Goal: Information Seeking & Learning: Learn about a topic

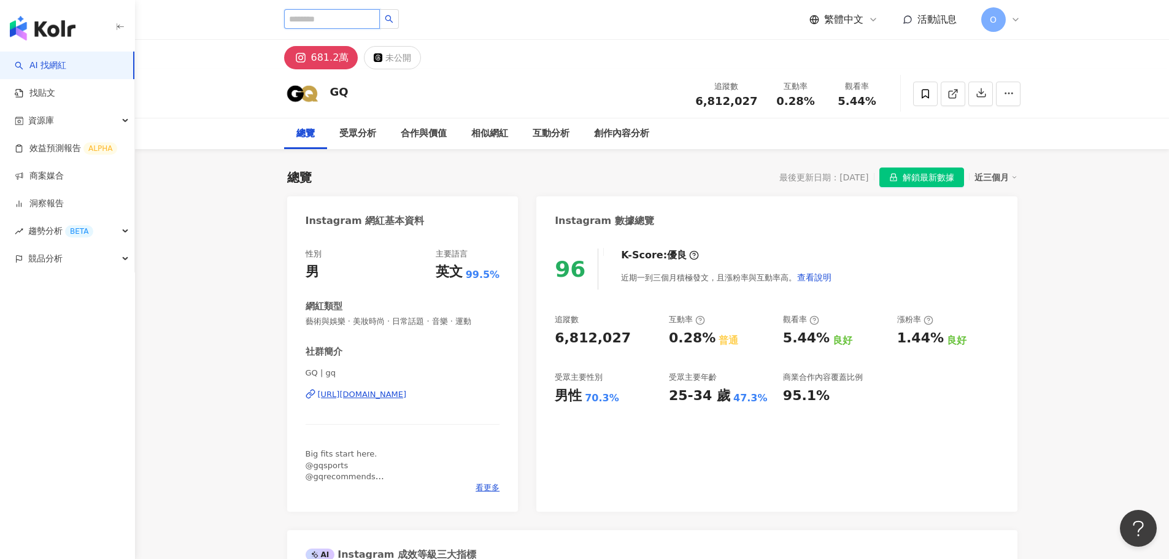
click at [336, 27] on input "search" at bounding box center [332, 19] width 96 height 20
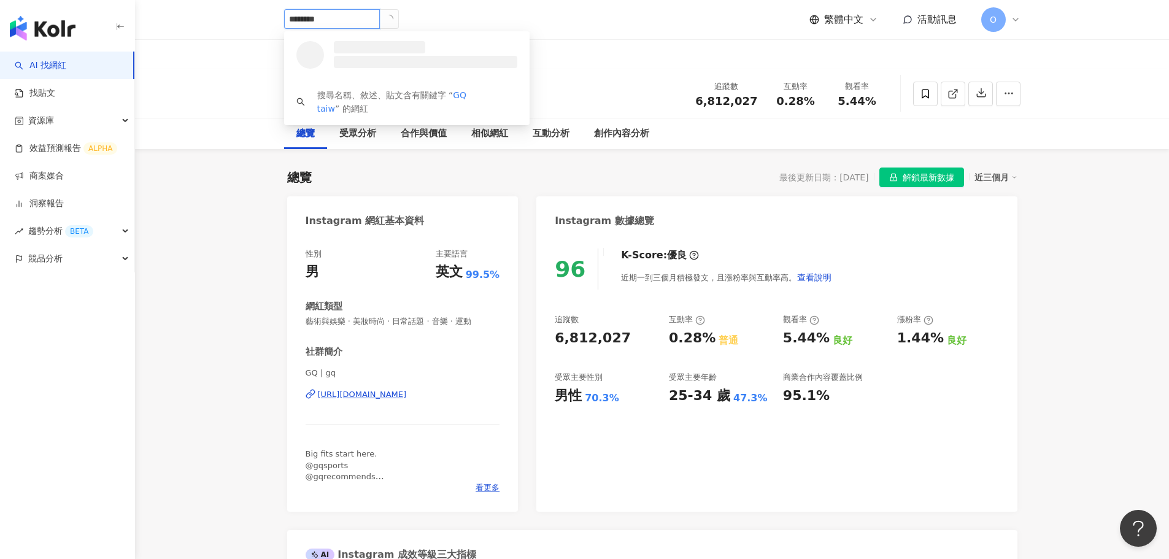
type input "*********"
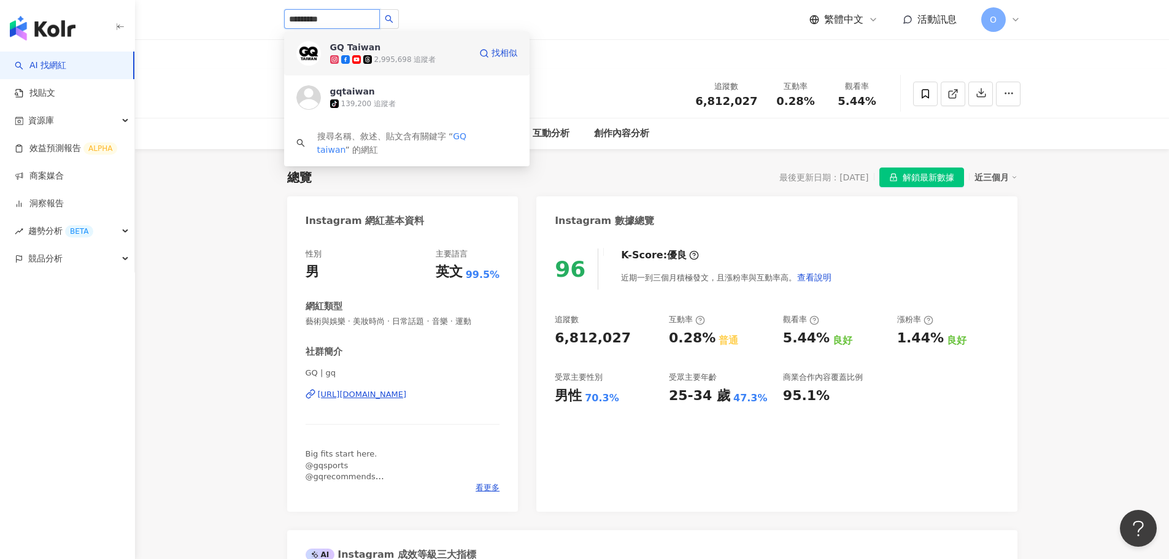
click at [309, 53] on img at bounding box center [308, 53] width 25 height 25
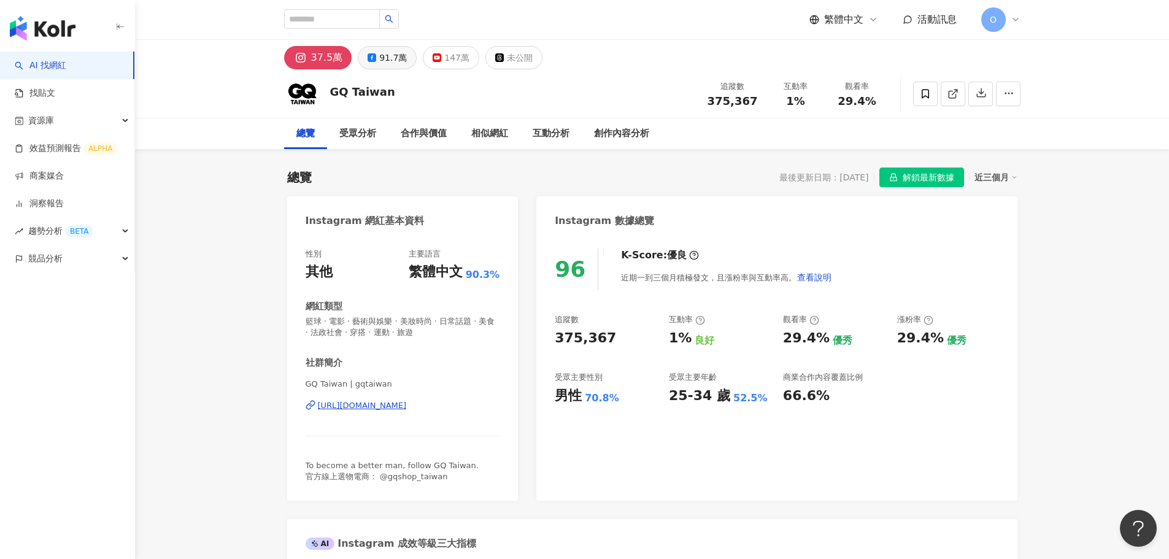
click at [382, 54] on div "91.7萬" at bounding box center [393, 57] width 28 height 17
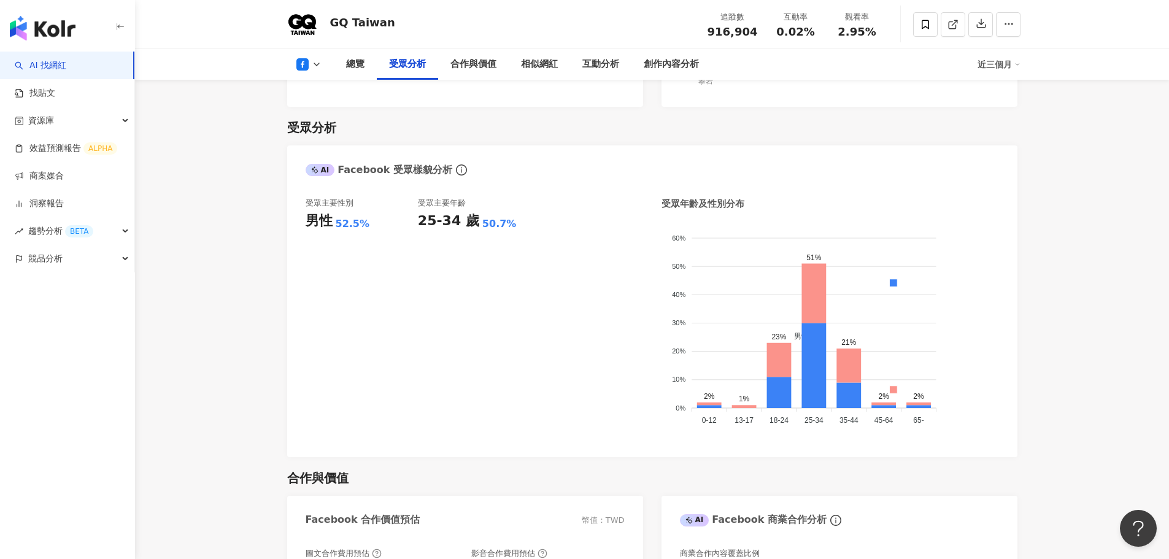
scroll to position [982, 0]
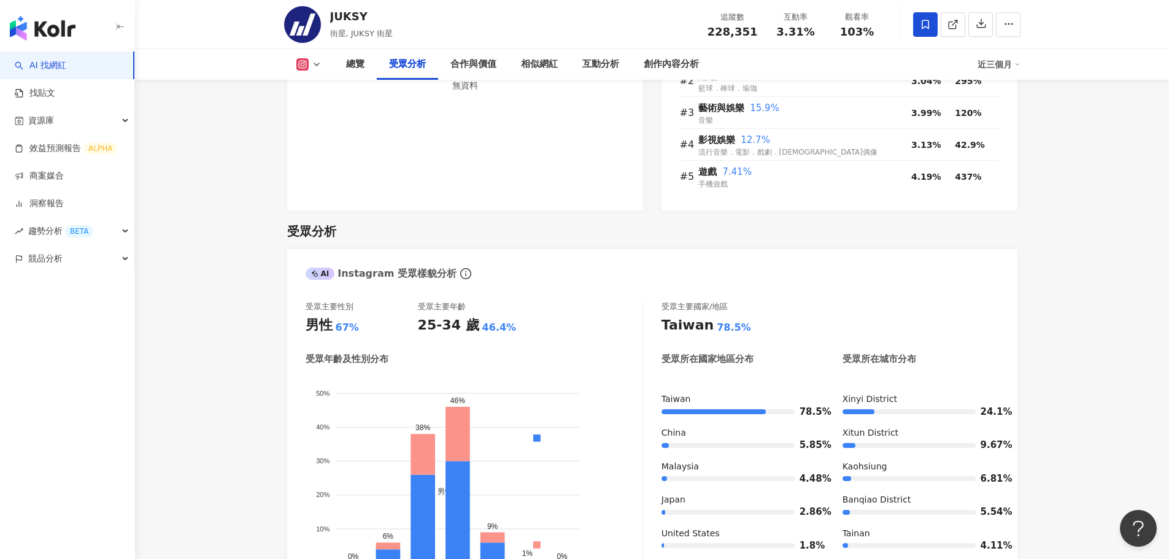
scroll to position [1105, 0]
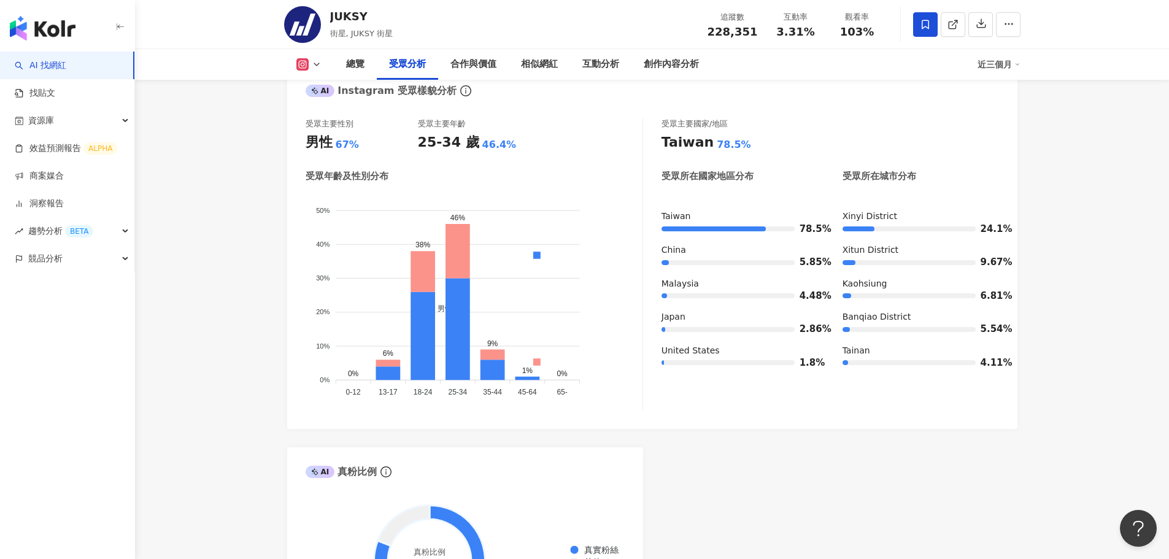
click at [301, 61] on icon at bounding box center [302, 64] width 7 height 7
click at [320, 118] on button "Facebook" at bounding box center [329, 115] width 74 height 17
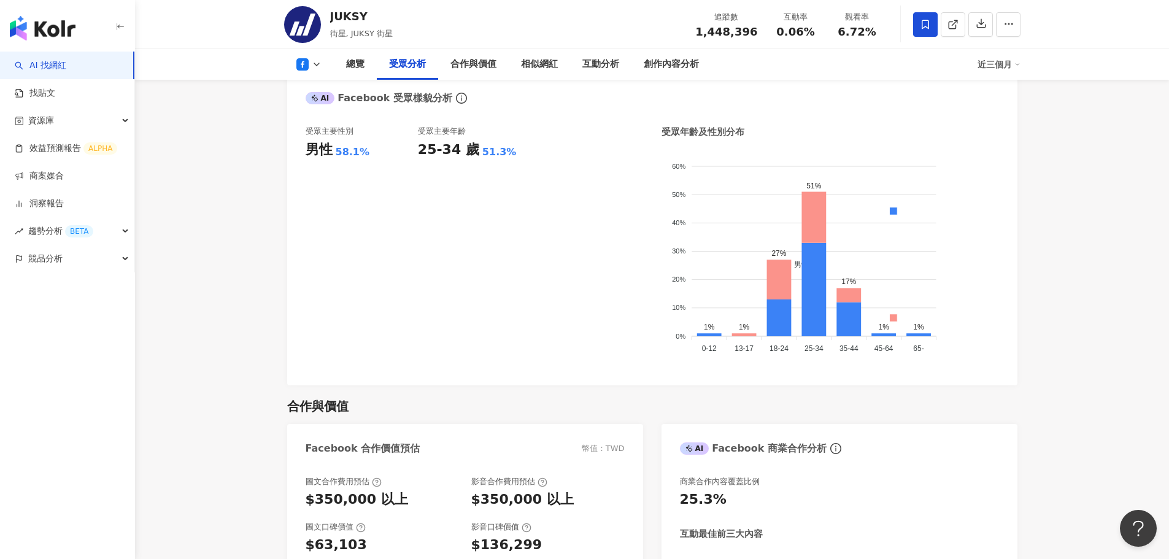
scroll to position [1094, 0]
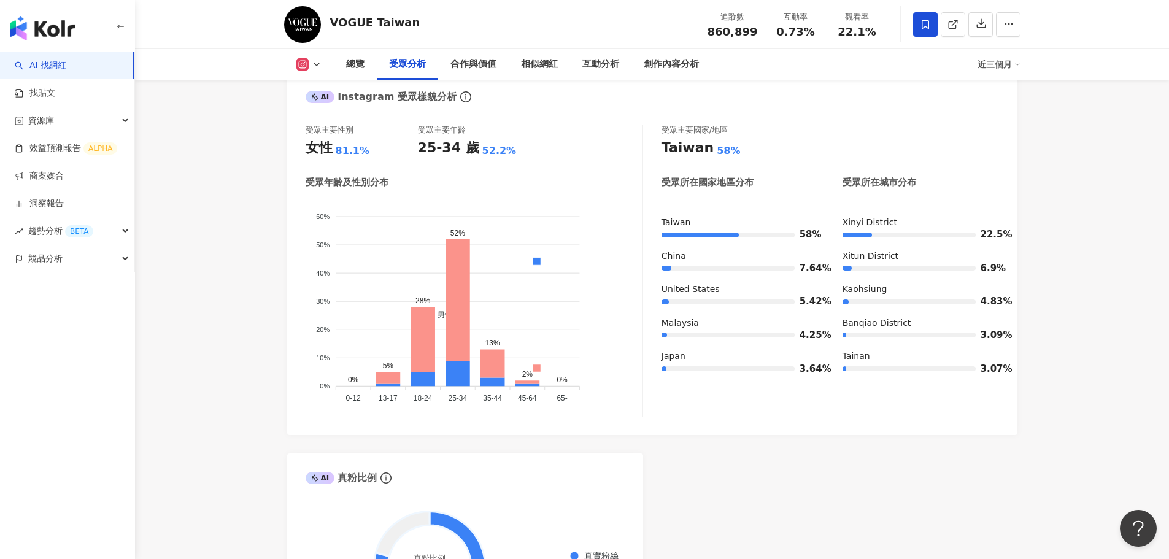
scroll to position [1044, 0]
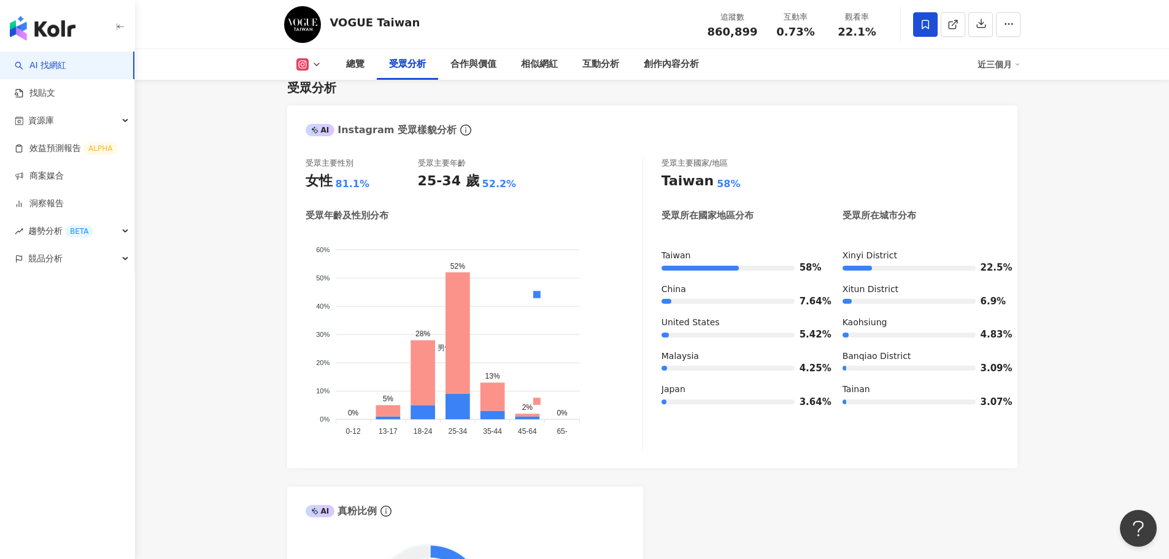
click at [309, 60] on button at bounding box center [309, 64] width 50 height 12
click at [319, 113] on button "Facebook" at bounding box center [329, 115] width 74 height 17
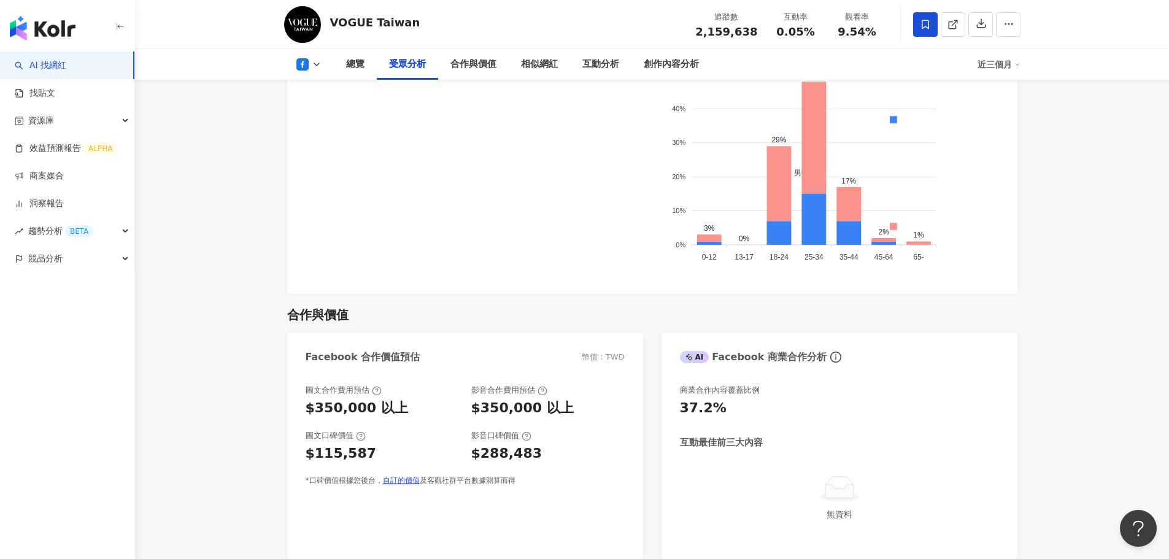
scroll to position [1066, 0]
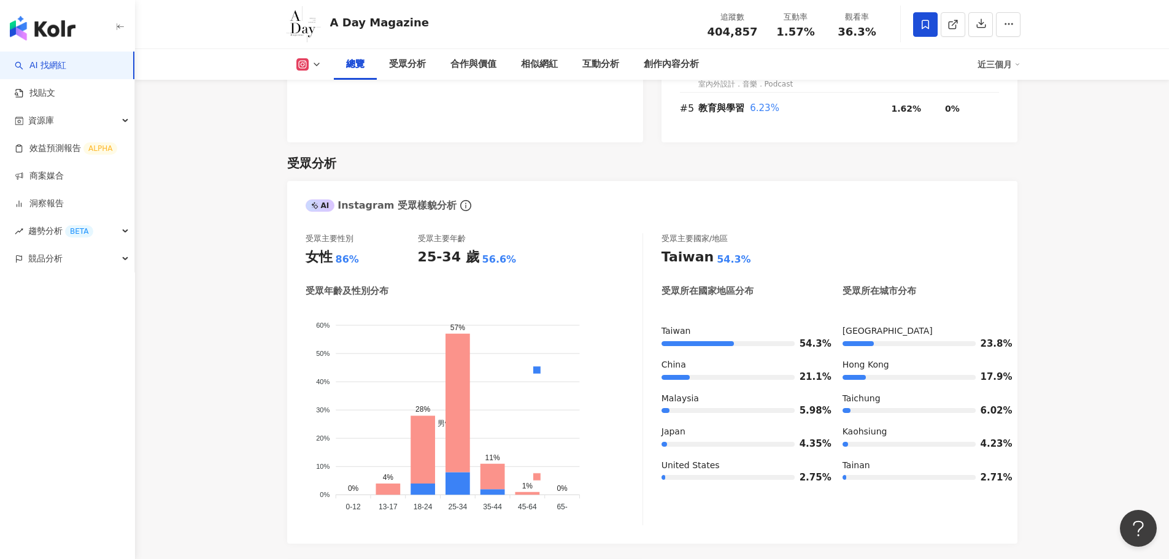
scroll to position [982, 0]
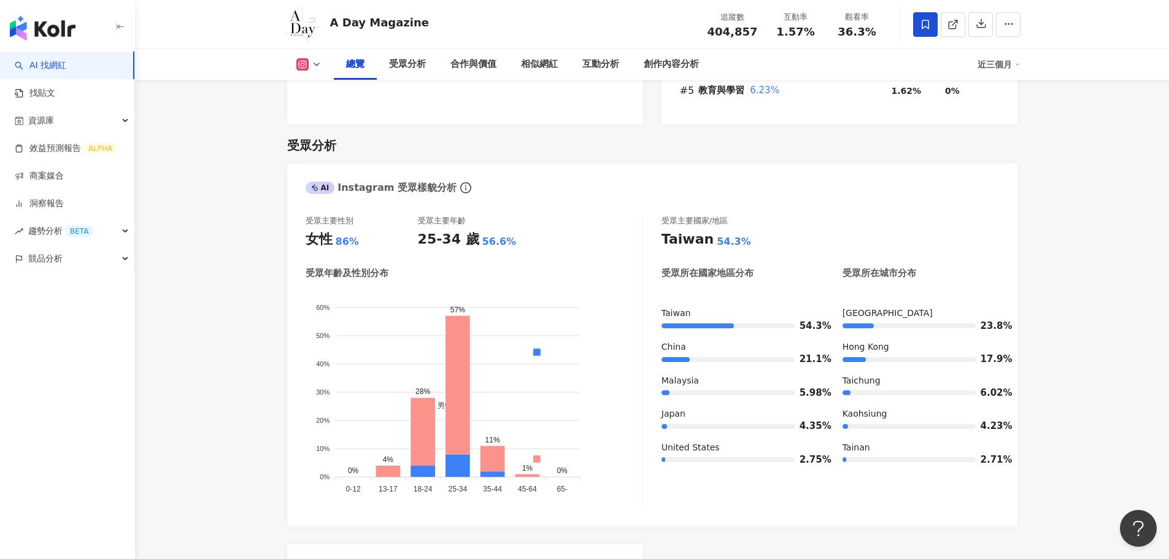
click at [320, 63] on icon at bounding box center [317, 65] width 10 height 10
click at [335, 117] on button "Facebook" at bounding box center [329, 115] width 74 height 17
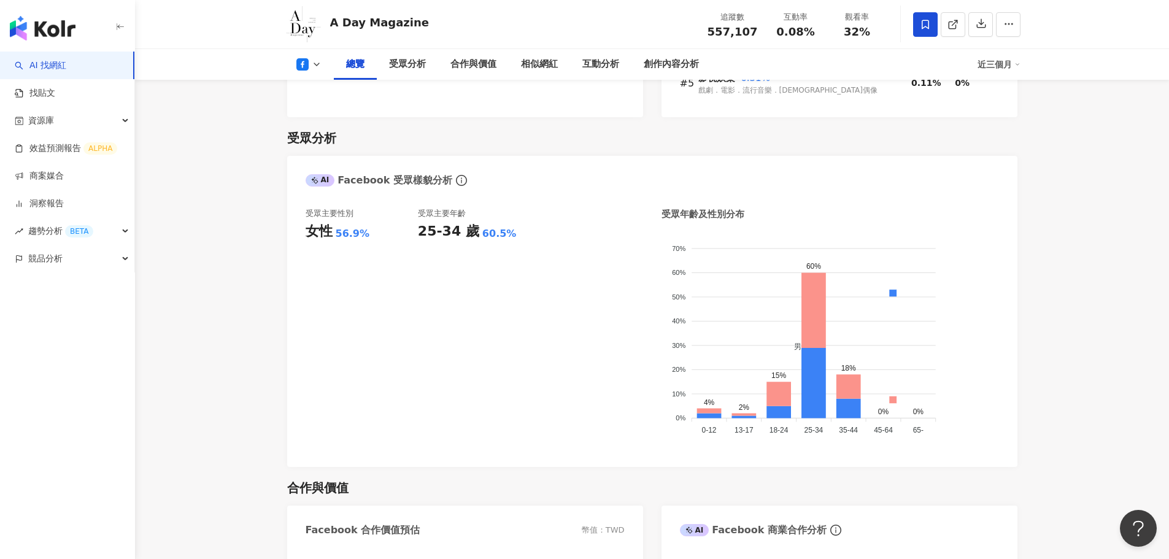
scroll to position [975, 0]
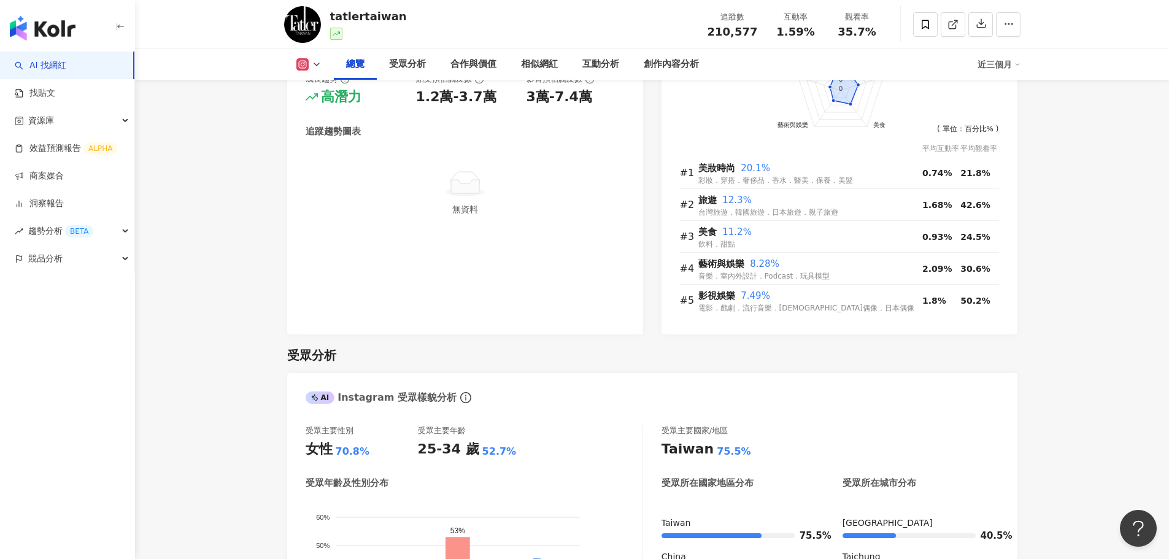
scroll to position [1166, 0]
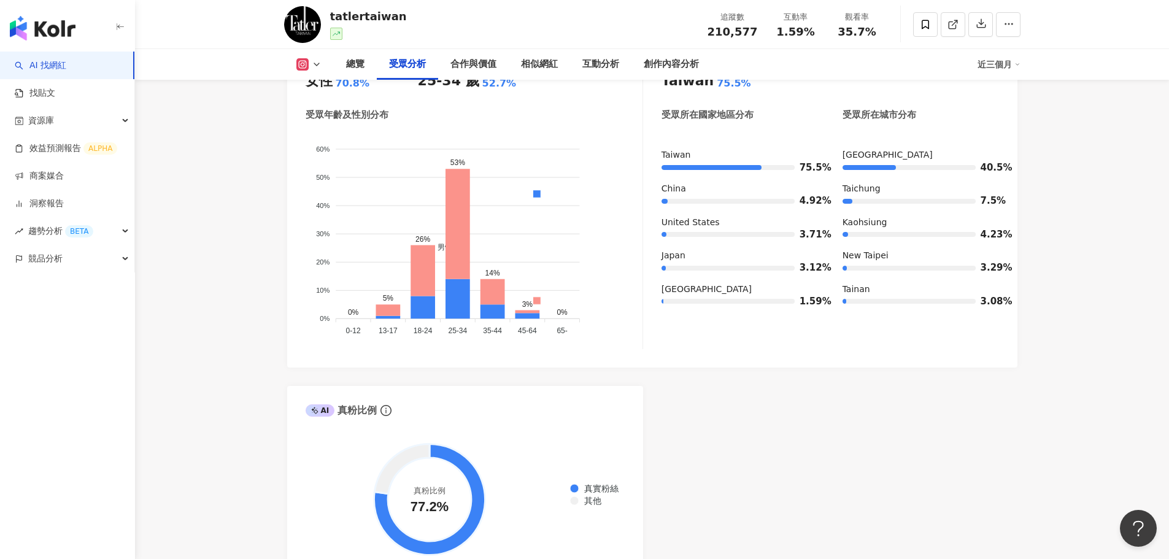
click at [323, 62] on button at bounding box center [309, 64] width 50 height 12
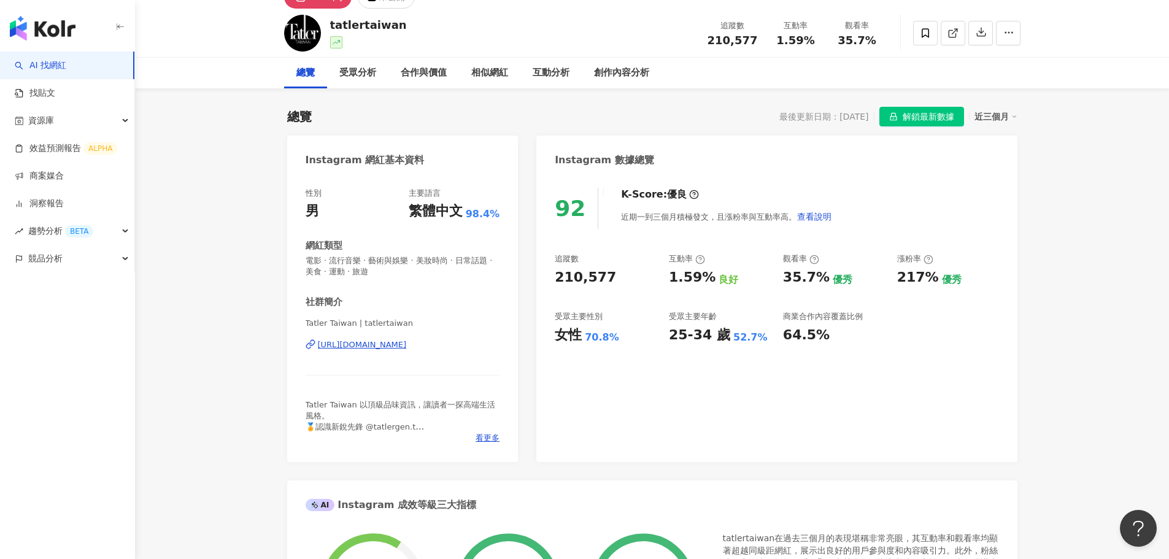
scroll to position [0, 0]
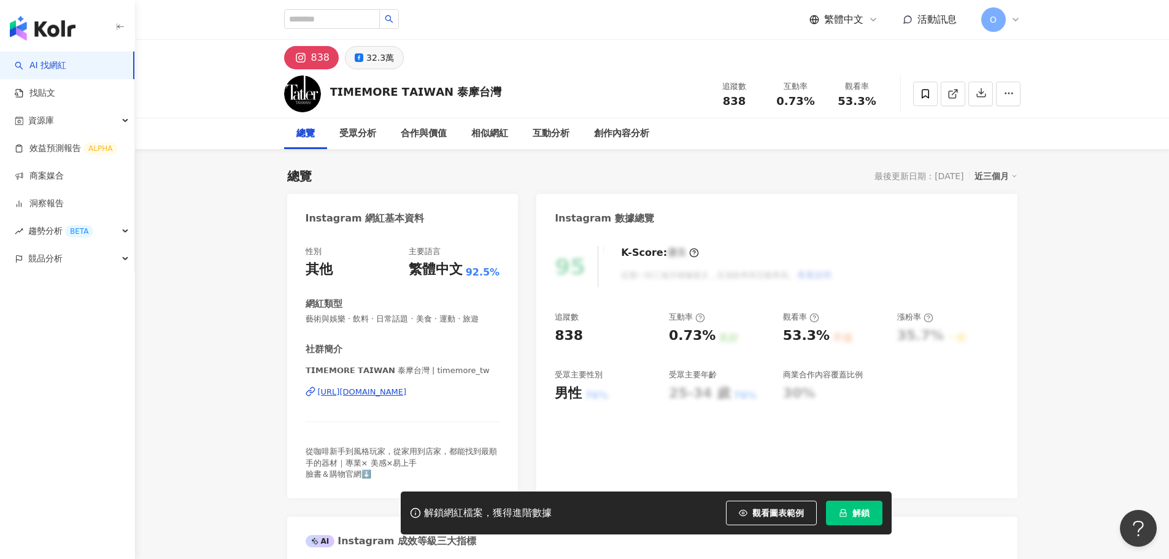
click at [374, 52] on div "32.3萬" at bounding box center [380, 57] width 28 height 17
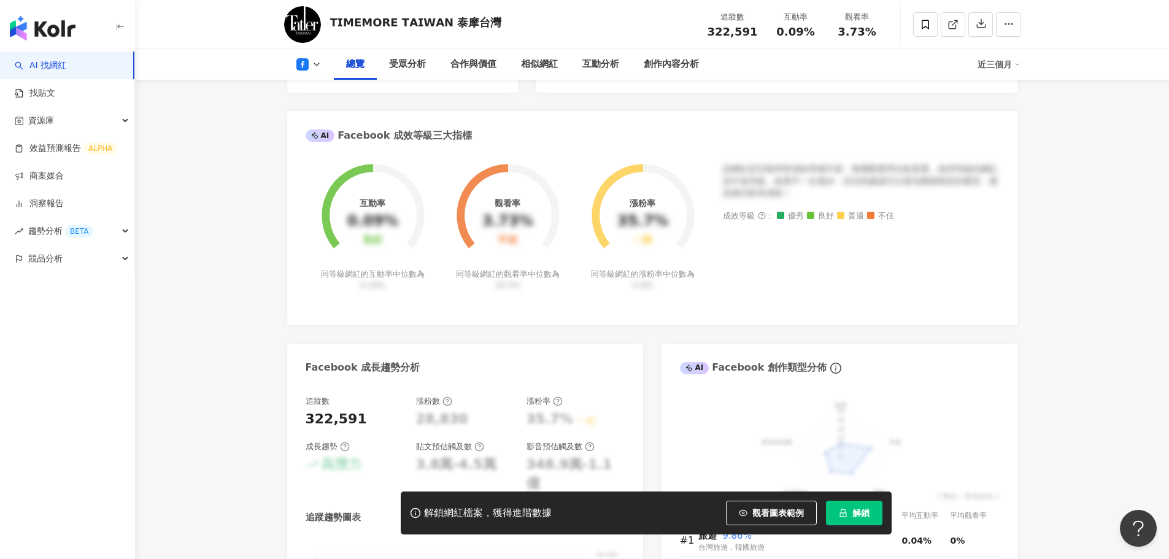
scroll to position [433, 0]
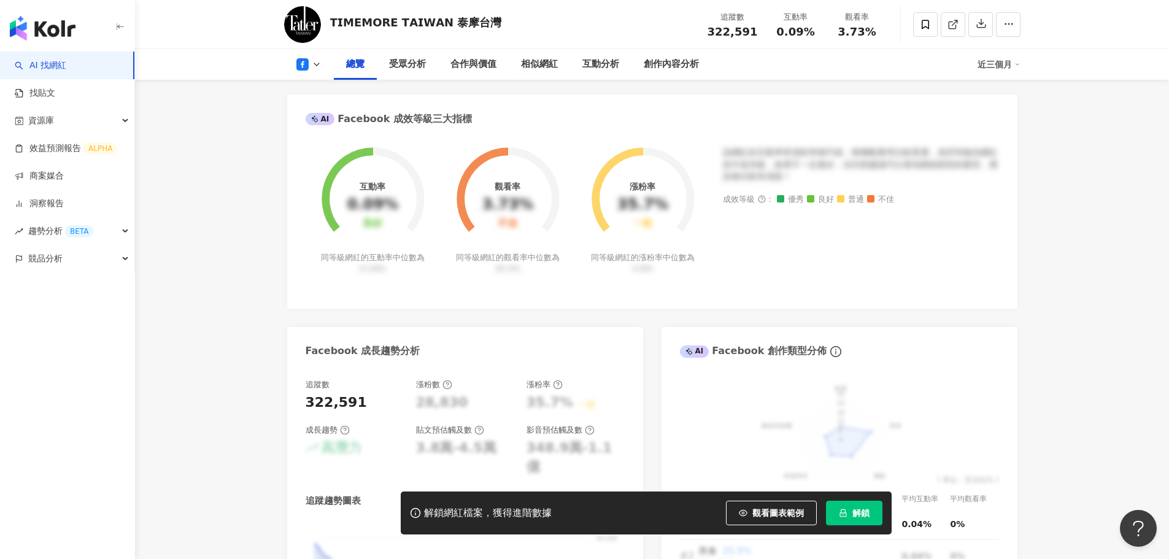
click at [851, 512] on button "解鎖" at bounding box center [854, 513] width 56 height 25
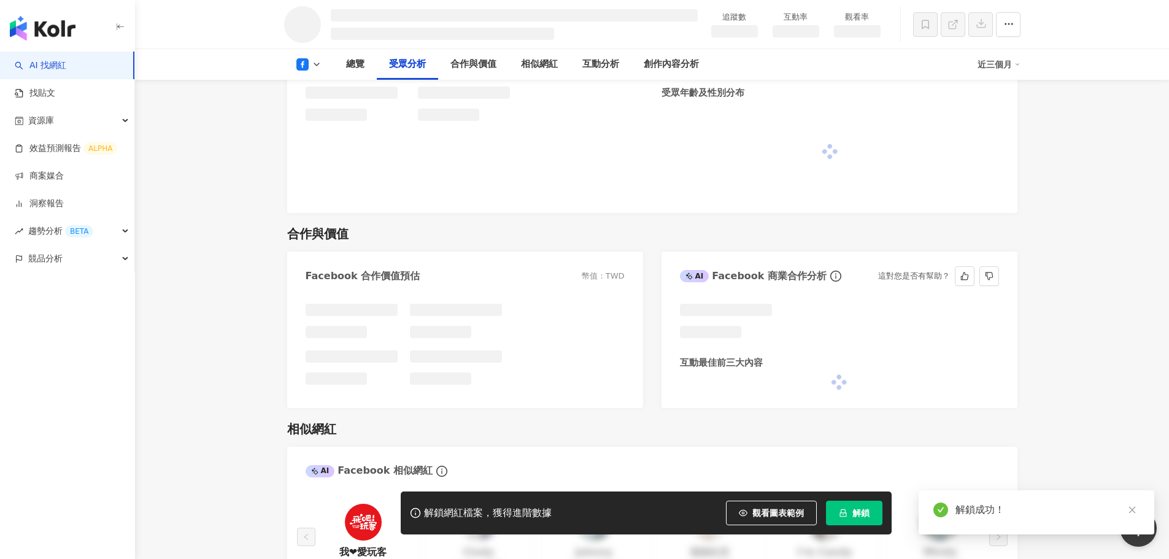
scroll to position [951, 0]
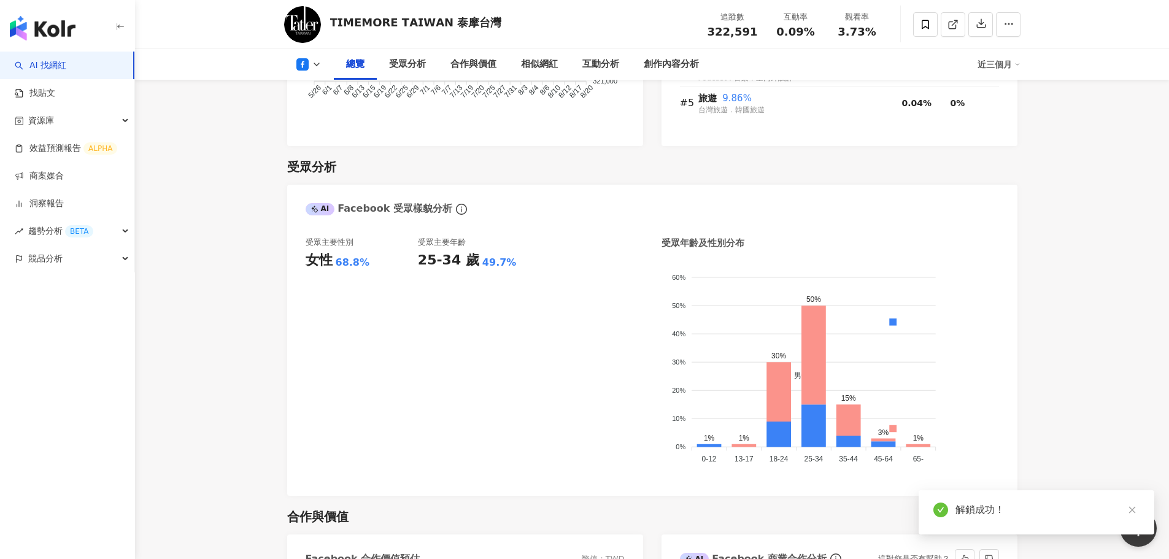
scroll to position [958, 0]
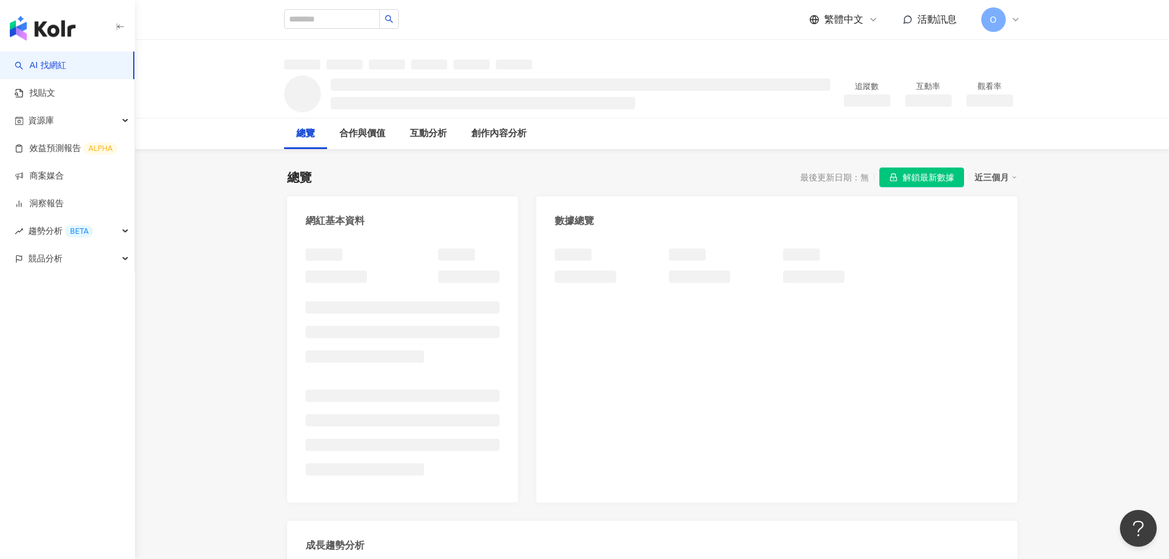
click at [1010, 181] on div "近三個月" at bounding box center [996, 177] width 43 height 16
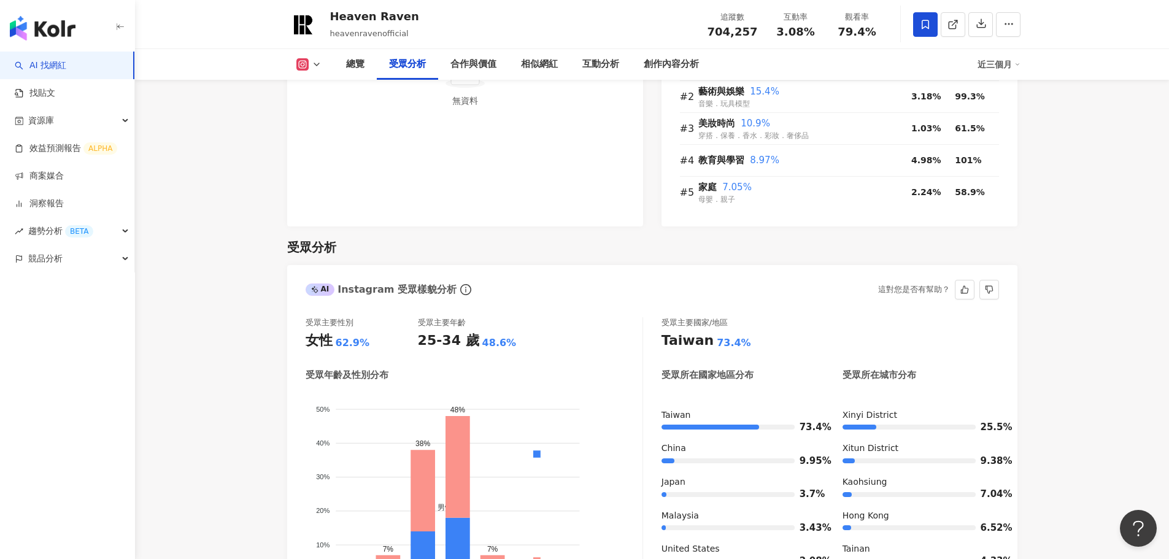
scroll to position [1044, 0]
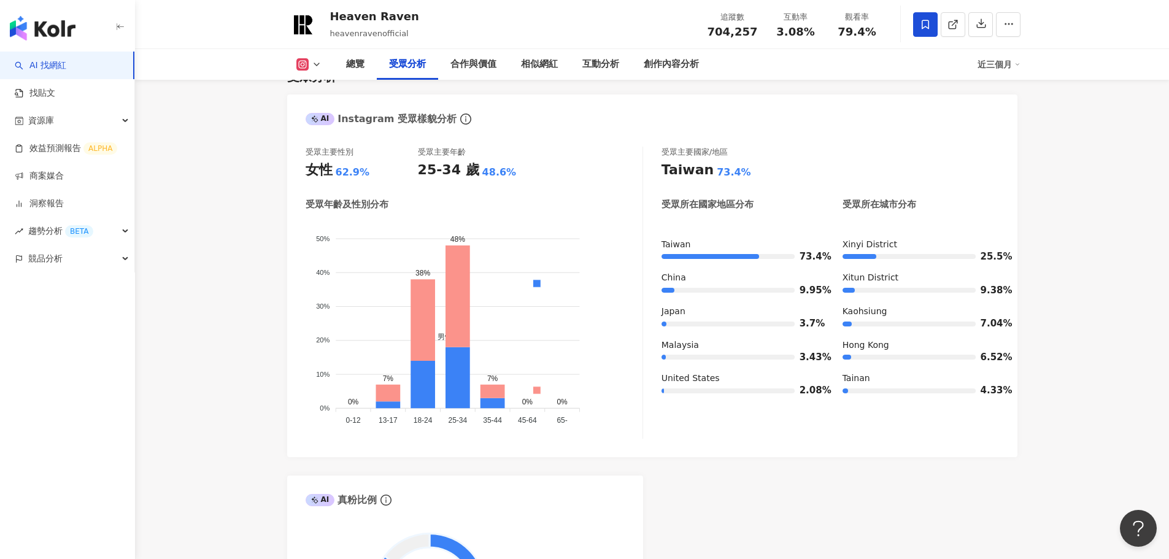
click at [320, 61] on icon at bounding box center [317, 65] width 10 height 10
click at [333, 116] on button "Facebook" at bounding box center [329, 115] width 74 height 17
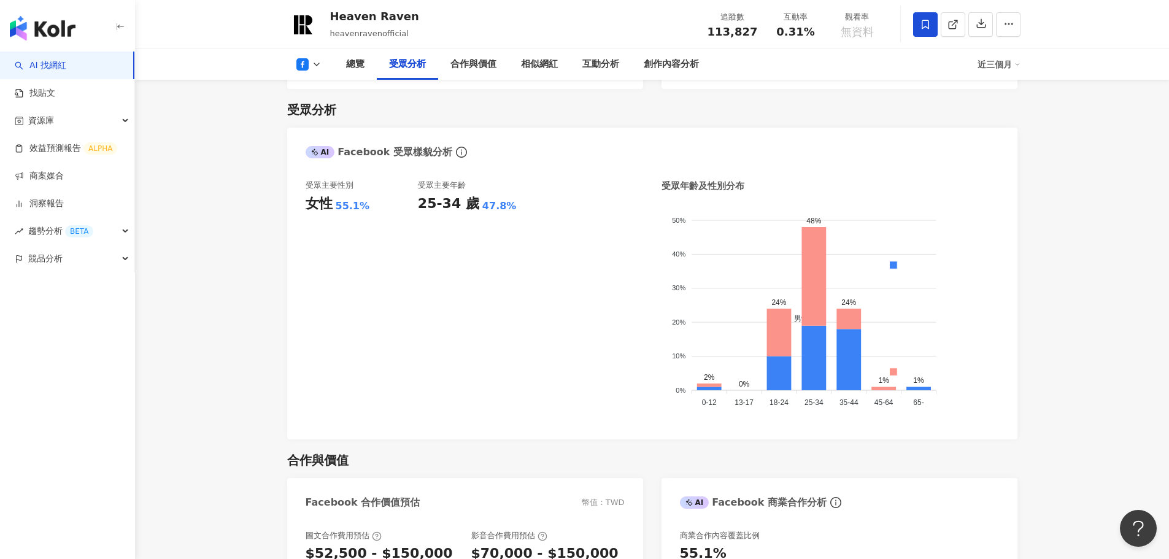
scroll to position [1077, 0]
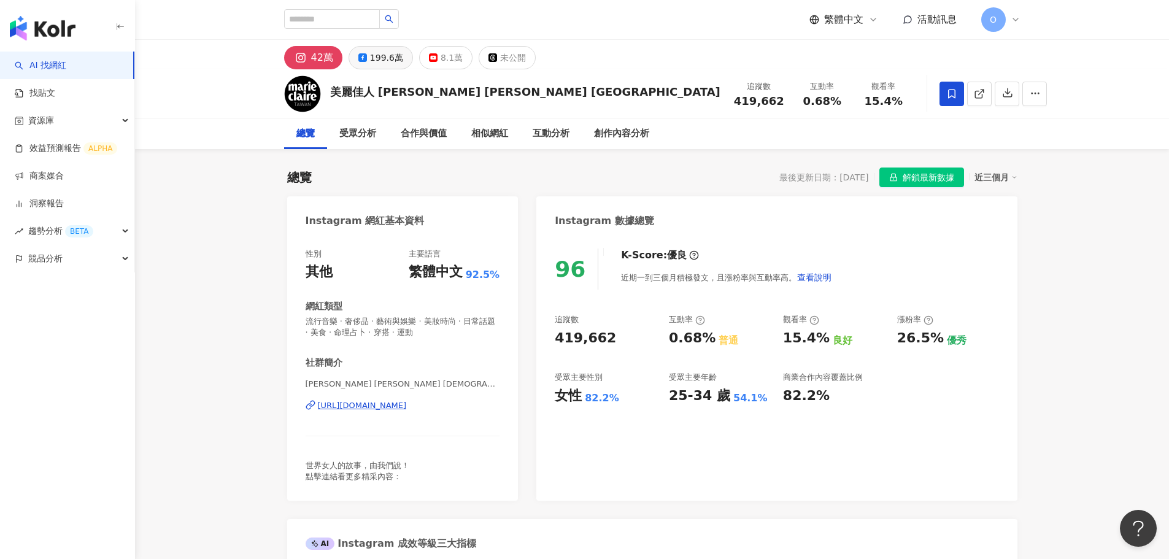
click at [395, 58] on div "199.6萬" at bounding box center [386, 57] width 33 height 17
